Goal: Obtain resource: Obtain resource

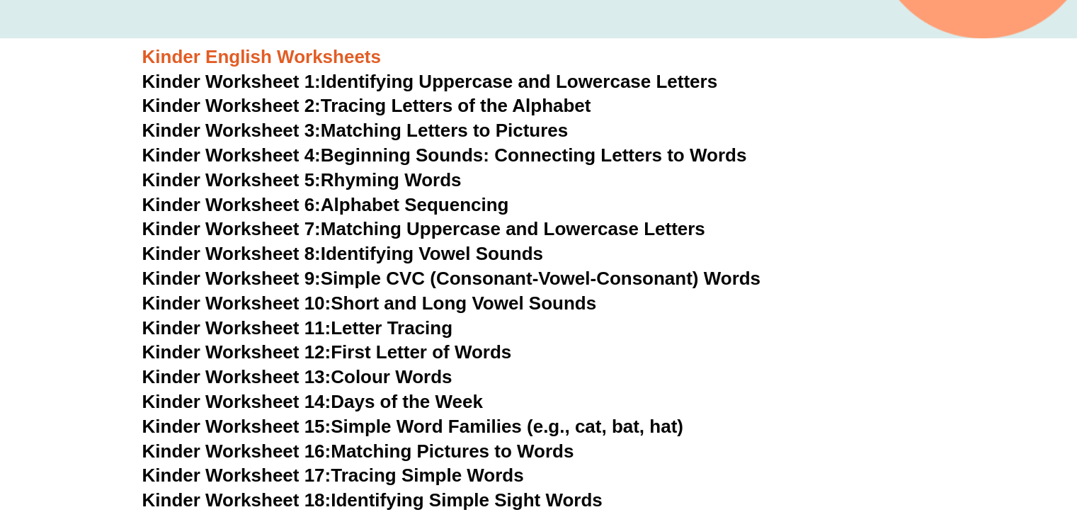
scroll to position [530, 0]
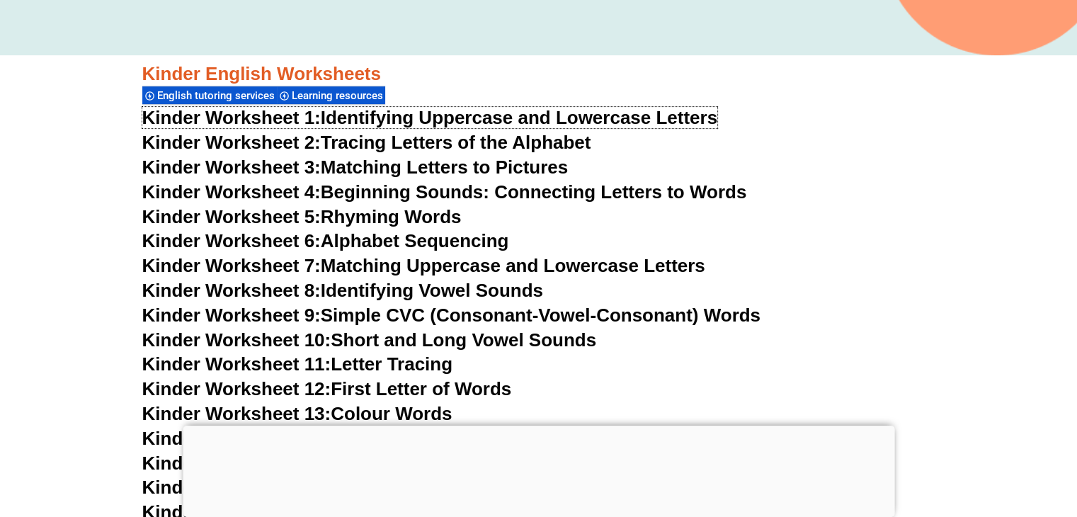
click at [501, 114] on link "Kinder Worksheet 1: Identifying Uppercase and Lowercase Letters" at bounding box center [430, 117] width 576 height 21
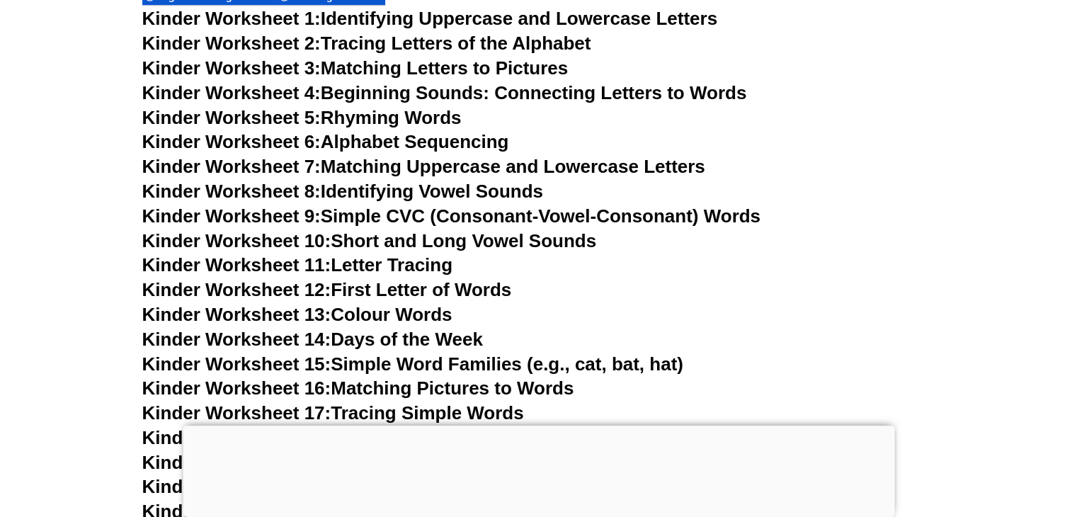
scroll to position [633, 0]
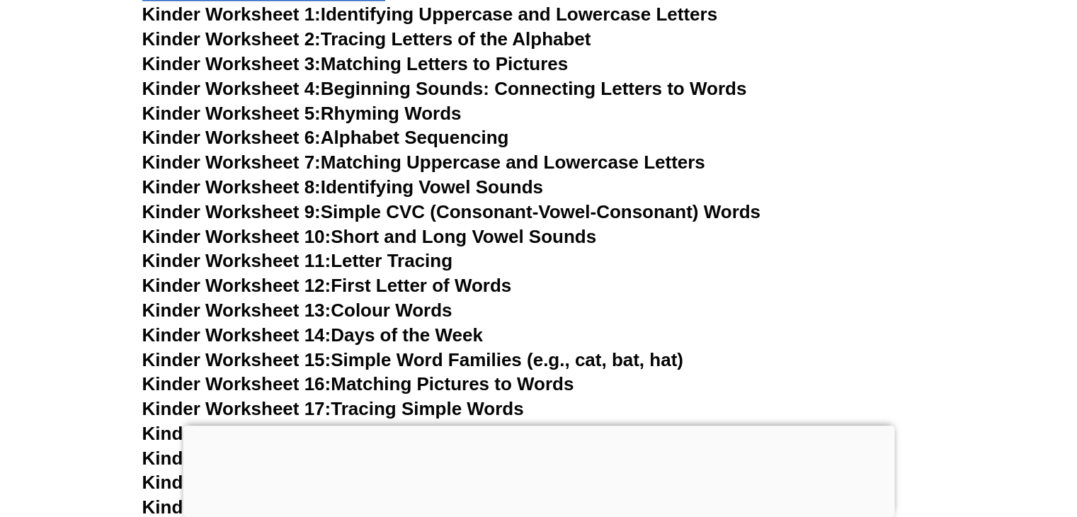
click at [413, 264] on link "Kinder Worksheet 11: Letter Tracing" at bounding box center [297, 260] width 311 height 21
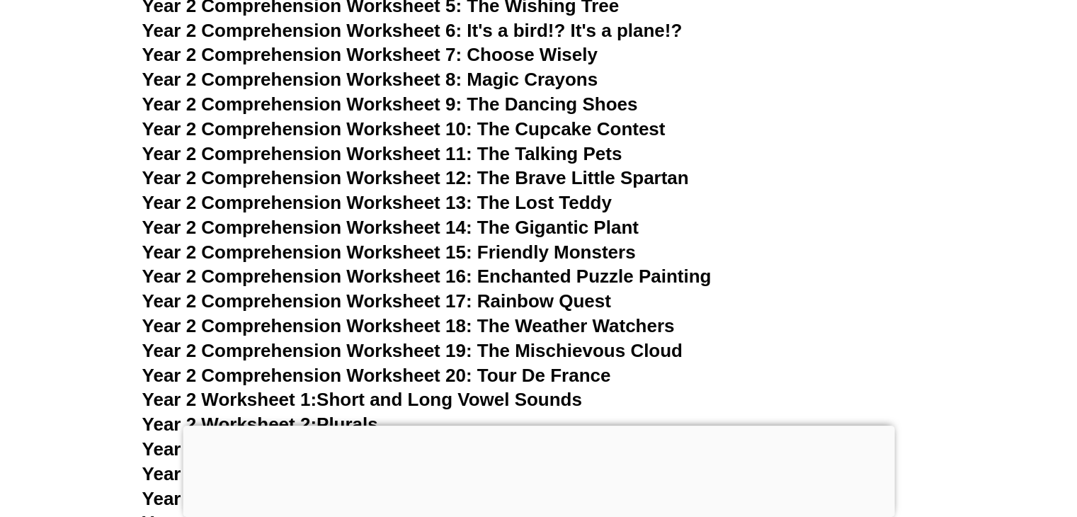
scroll to position [3789, 0]
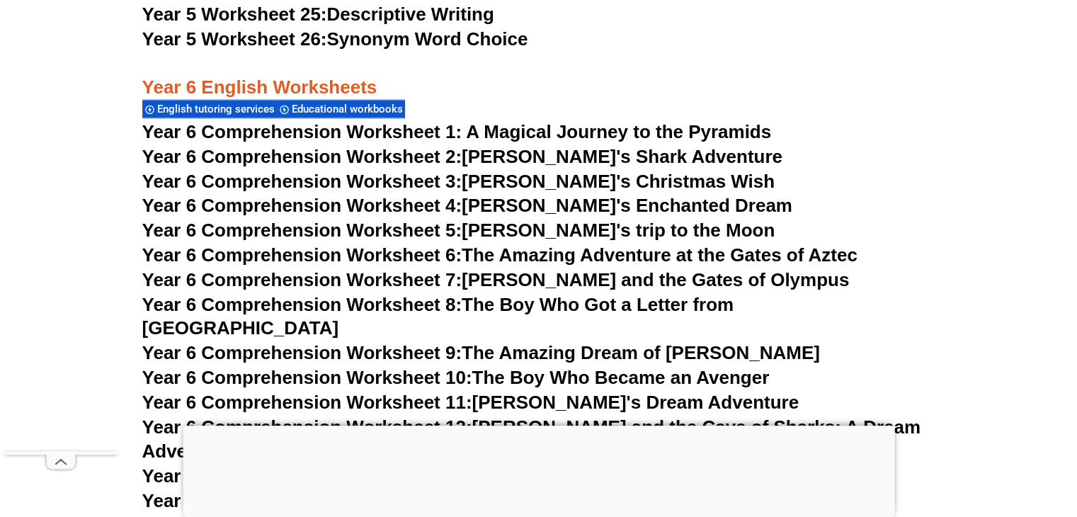
scroll to position [7622, 0]
click at [588, 129] on span "Year 6 Comprehension Worksheet 1: A Magical Journey to the Pyramids" at bounding box center [456, 130] width 629 height 21
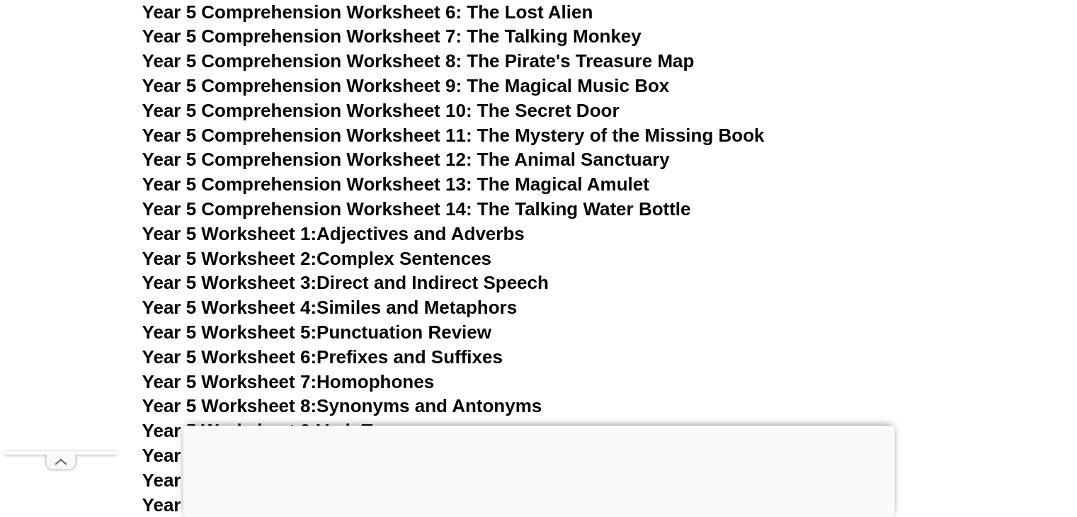
scroll to position [6814, 0]
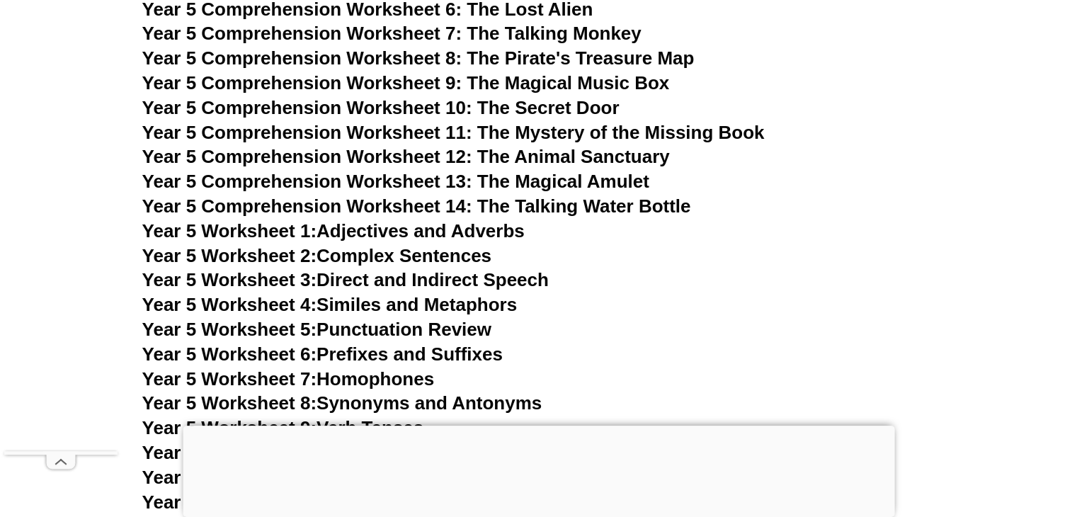
click at [474, 230] on link "Year 5 Worksheet 1: Adjectives and Adverbs" at bounding box center [333, 230] width 382 height 21
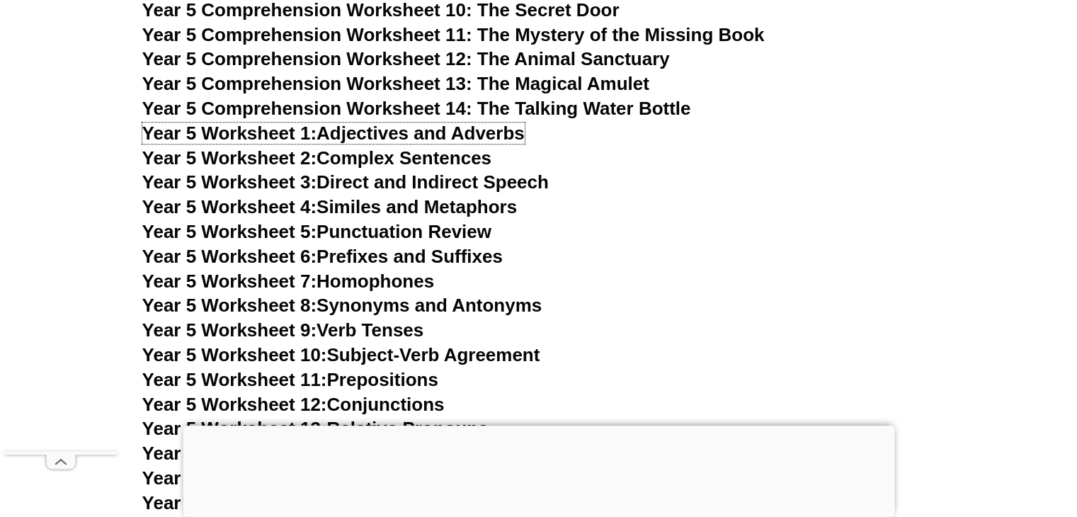
scroll to position [6757, 0]
click at [438, 169] on link "Year 5 Worksheet 2: Complex Sentences" at bounding box center [316, 158] width 349 height 21
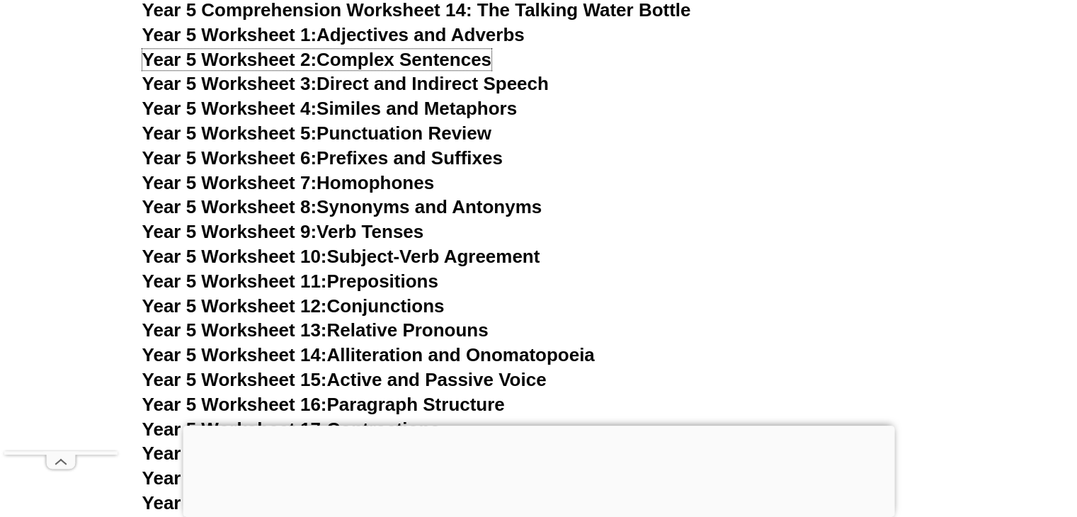
scroll to position [6746, 0]
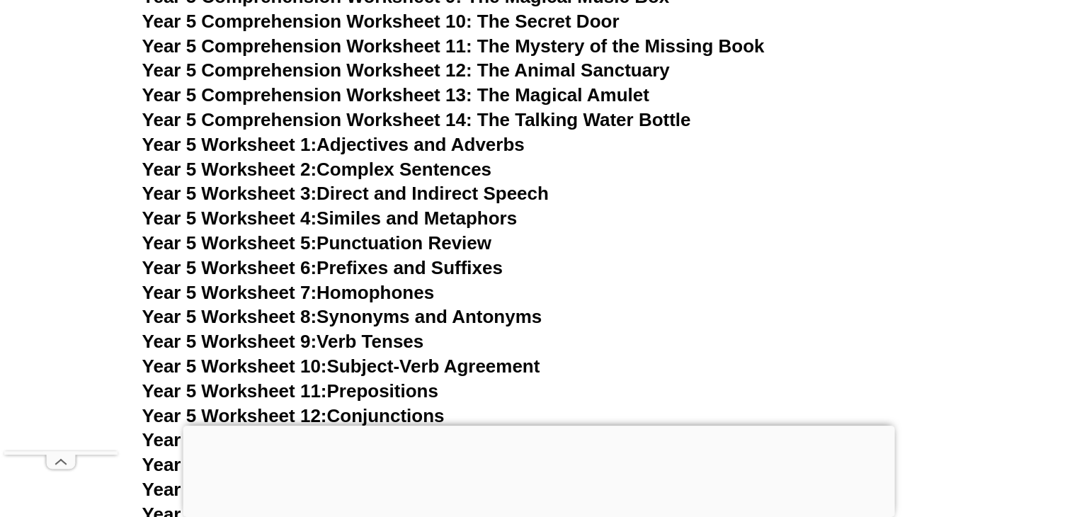
click at [496, 327] on link "Year 5 Worksheet 8: Synonyms and Antonyms" at bounding box center [342, 316] width 400 height 21
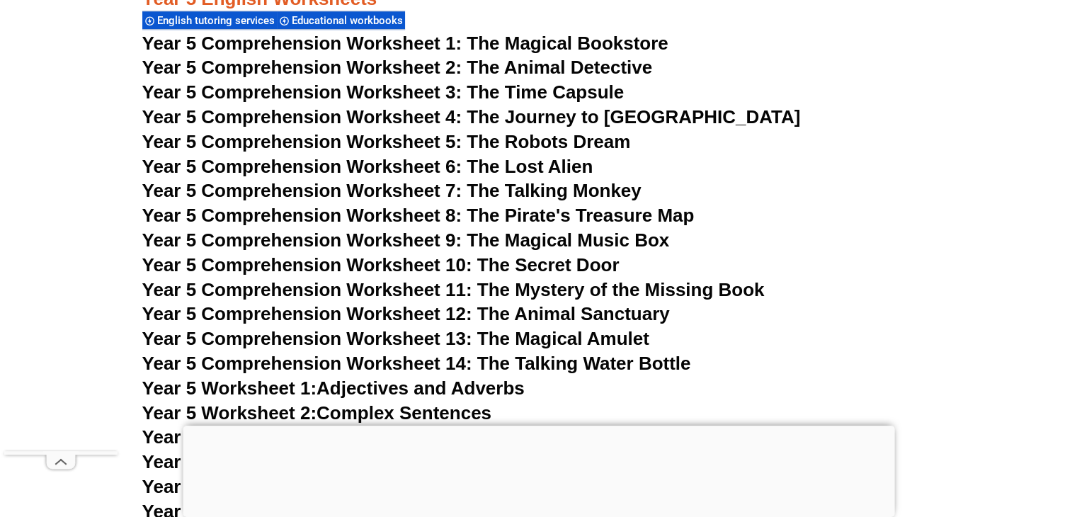
scroll to position [6503, 0]
click at [559, 53] on span "Year 5 Comprehension Worksheet 1: The Magical Bookstore" at bounding box center [405, 42] width 526 height 21
click at [552, 53] on span "Year 5 Comprehension Worksheet 1: The Magical Bookstore" at bounding box center [405, 42] width 526 height 21
